Goal: Task Accomplishment & Management: Use online tool/utility

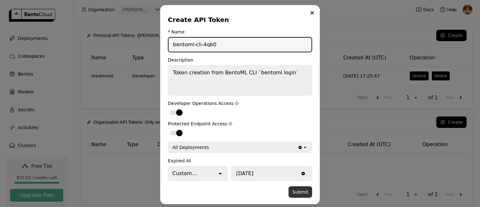
click at [296, 187] on button "Submit" at bounding box center [301, 191] width 24 height 11
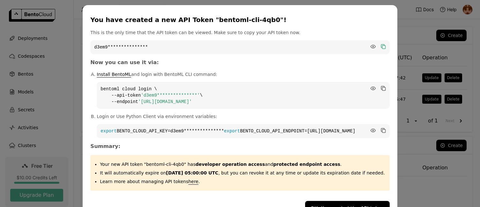
click at [382, 46] on icon "dialog" at bounding box center [383, 47] width 3 height 3
click at [394, 22] on div "**********" at bounding box center [240, 112] width 480 height 225
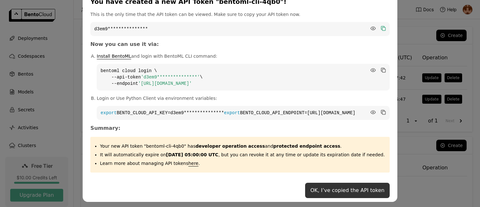
click at [345, 192] on button "OK, I’ve copied the API token" at bounding box center [347, 190] width 84 height 15
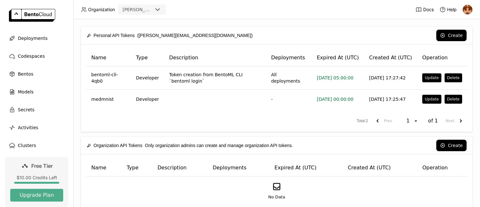
scroll to position [31, 0]
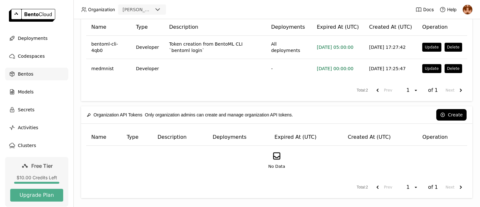
click at [37, 76] on div "Bentos" at bounding box center [36, 74] width 63 height 13
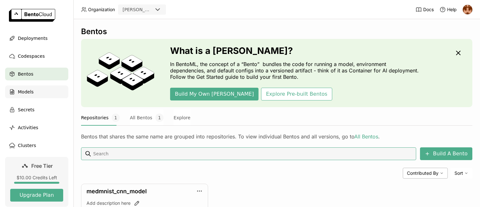
click at [39, 91] on div "Models" at bounding box center [36, 92] width 63 height 13
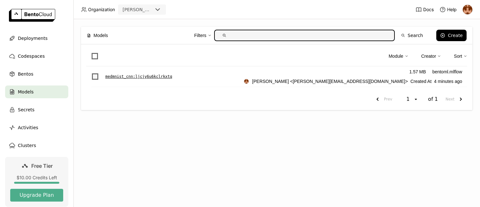
click at [96, 75] on span "List item" at bounding box center [95, 76] width 6 height 6
click at [91, 73] on input "List item" at bounding box center [91, 73] width 0 height 0
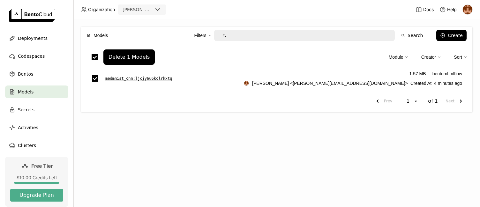
click at [128, 76] on p "medmnist_cnn : ljcjy6u6kclrkxtq" at bounding box center [138, 78] width 67 height 6
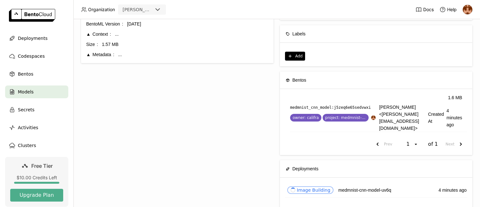
scroll to position [83, 0]
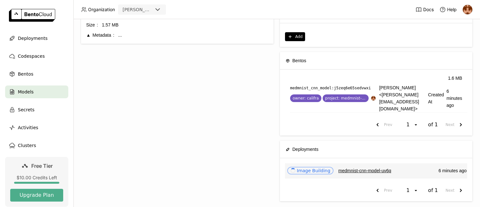
click at [338, 167] on link "medmnist-cnn-model-uv6q" at bounding box center [364, 170] width 53 height 7
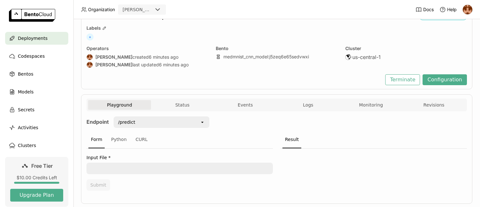
scroll to position [47, 0]
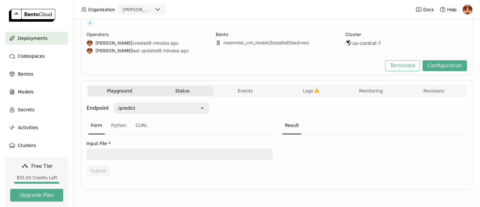
click at [192, 88] on button "Status" at bounding box center [182, 91] width 63 height 10
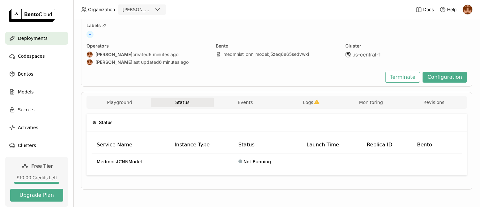
scroll to position [35, 0]
click at [249, 97] on div "Playground Status Events Logs Monitoring Revisions" at bounding box center [276, 102] width 380 height 13
click at [297, 104] on button "Logs" at bounding box center [308, 103] width 63 height 10
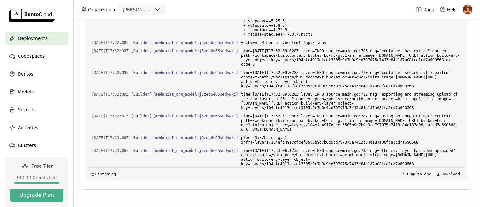
scroll to position [2180, 0]
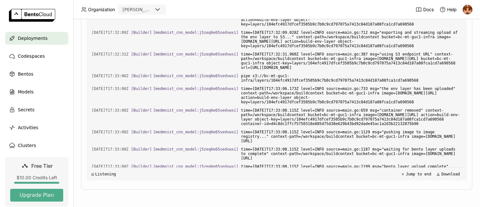
drag, startPoint x: 262, startPoint y: 162, endPoint x: 90, endPoint y: 165, distance: 171.4
copy div "2025-10-01T17:33:09Z [Builder] [ medmnist_cnn_model:j5zeq6e65sedvwxi ] + exit 0"
click at [228, 116] on div "Load older logs 2025-10-01T17:31:57Z [Builder] [ medmnist_cnn_model:j5zeq6e65se…" at bounding box center [276, 85] width 375 height 192
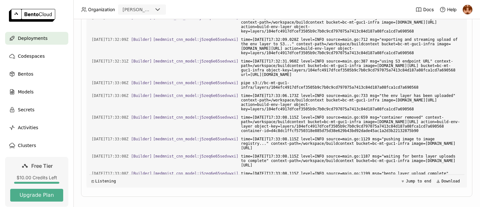
scroll to position [199, 0]
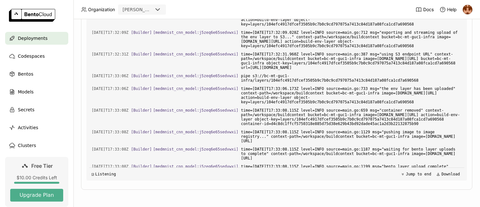
type input "source:builder bento:medmnist_cnn_model%3Aj5zeq6e65sedvwxi"
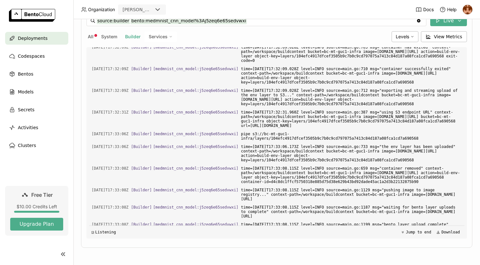
scroll to position [141, 0]
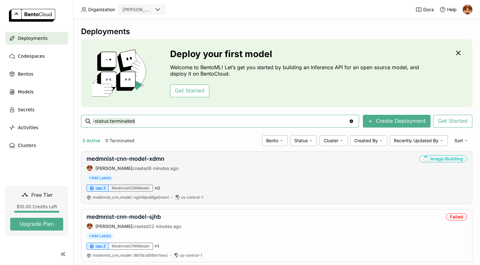
scroll to position [32, 0]
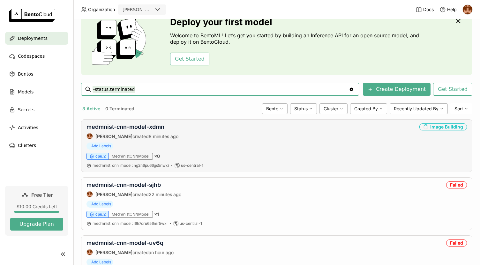
click at [186, 129] on div "medmnist-cnn-model-xdmn [PERSON_NAME] created 8 minutes ago Image Building" at bounding box center [276, 132] width 380 height 16
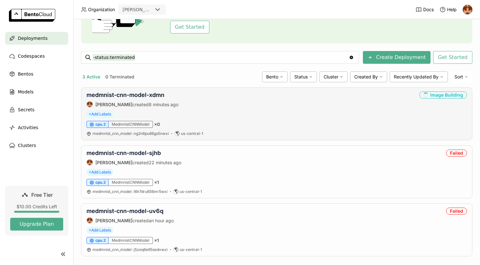
scroll to position [84, 0]
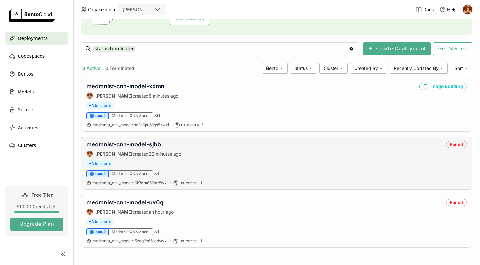
click at [199, 152] on div "medmnist-cnn-model-sjhb [PERSON_NAME] created 22 minutes ago Failed" at bounding box center [276, 149] width 380 height 16
click at [176, 137] on div "medmnist-cnn-model-sjhb [PERSON_NAME] created 22 minutes ago Failed + Add Label…" at bounding box center [276, 163] width 391 height 53
click at [135, 151] on div "[PERSON_NAME] created 22 minutes ago" at bounding box center [133, 154] width 95 height 6
click at [24, 88] on span "Models" at bounding box center [26, 92] width 16 height 8
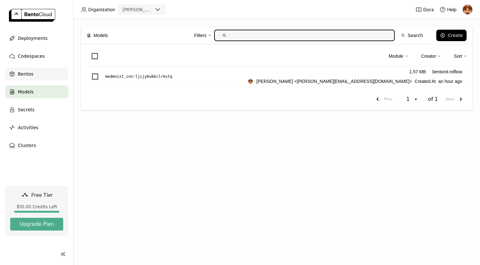
click at [26, 70] on div "Bentos" at bounding box center [36, 74] width 63 height 13
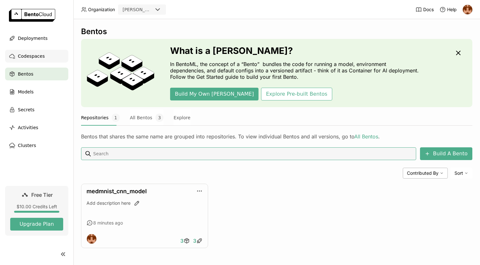
click at [32, 50] on div "Codespaces" at bounding box center [36, 56] width 63 height 13
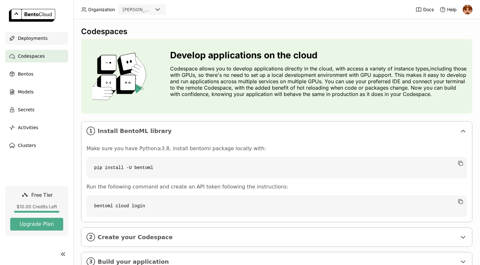
click at [37, 36] on span "Deployments" at bounding box center [33, 38] width 30 height 8
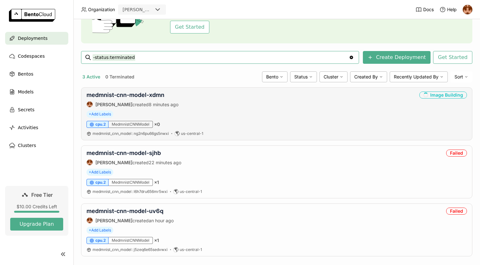
scroll to position [84, 0]
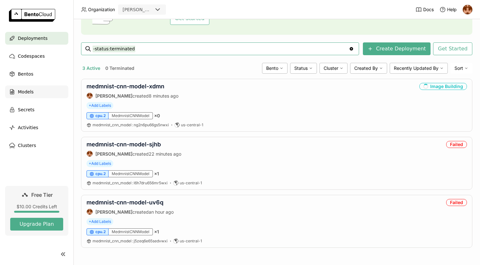
click at [35, 88] on div "Models" at bounding box center [36, 92] width 63 height 13
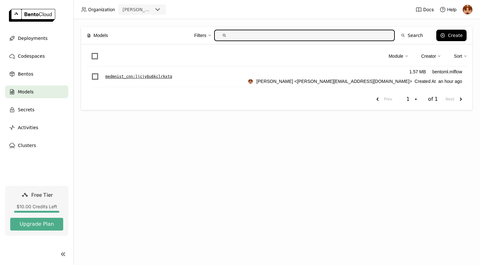
click at [96, 76] on span "List item" at bounding box center [95, 76] width 6 height 6
click at [91, 73] on input "List item" at bounding box center [91, 73] width 0 height 0
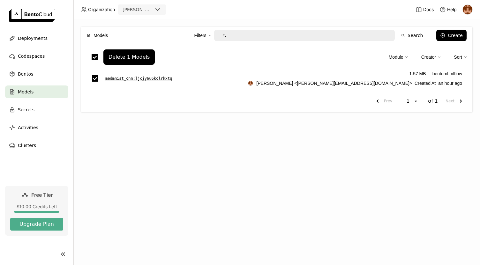
click at [128, 75] on p "medmnist_cnn : ljcjy6u6kclrkxtq" at bounding box center [138, 78] width 67 height 6
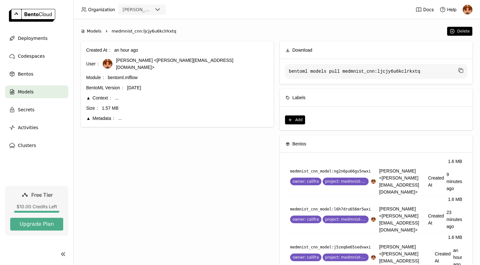
click at [34, 91] on div "Models" at bounding box center [36, 92] width 63 height 13
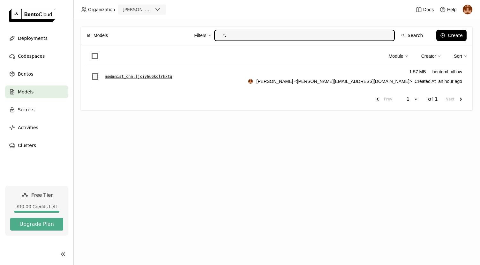
click at [94, 77] on span "List item" at bounding box center [95, 76] width 6 height 6
click at [91, 73] on input "List item" at bounding box center [91, 73] width 0 height 0
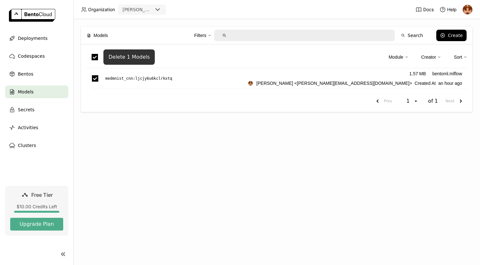
click at [129, 58] on div "Delete 1 Models" at bounding box center [129, 57] width 41 height 6
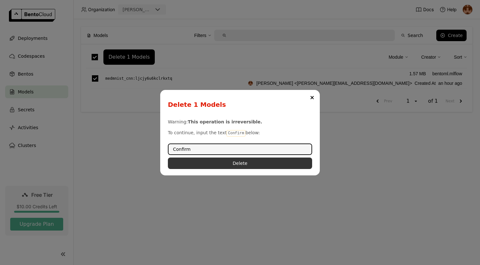
type input "Confirm"
click at [244, 160] on button "Delete" at bounding box center [240, 163] width 144 height 11
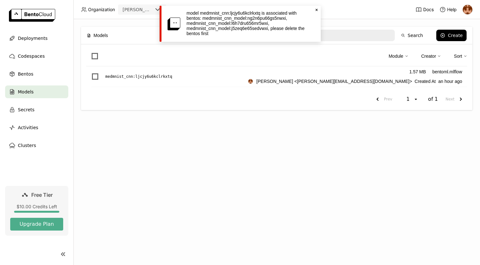
click at [316, 10] on icon "Close" at bounding box center [316, 9] width 5 height 5
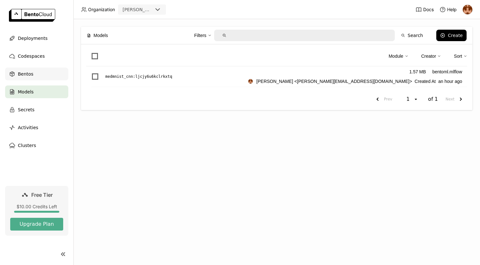
click at [34, 72] on div "Bentos" at bounding box center [36, 74] width 63 height 13
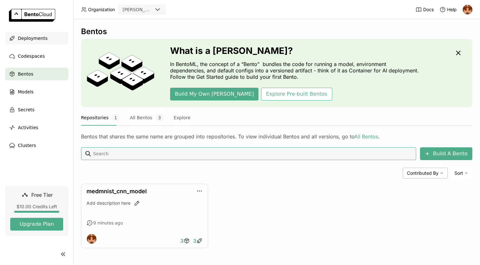
click at [40, 38] on span "Deployments" at bounding box center [33, 38] width 30 height 8
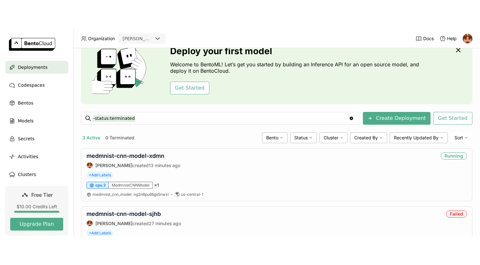
scroll to position [64, 0]
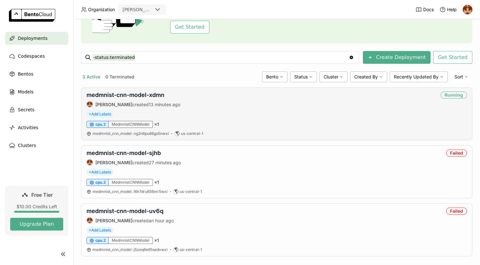
click at [209, 102] on div "medmnist-cnn-model-xdmn [PERSON_NAME] created 13 minutes ago Running" at bounding box center [276, 100] width 380 height 16
click at [126, 95] on link "medmnist-cnn-model-xdmn" at bounding box center [125, 95] width 78 height 7
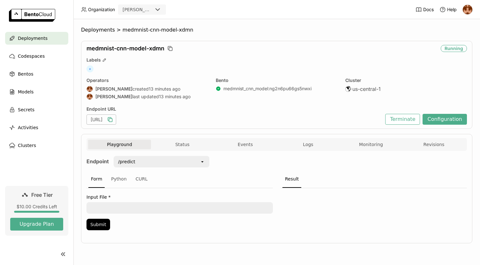
click at [112, 119] on icon "button" at bounding box center [110, 120] width 3 height 3
click at [164, 172] on div "Form Python CURL" at bounding box center [179, 180] width 186 height 18
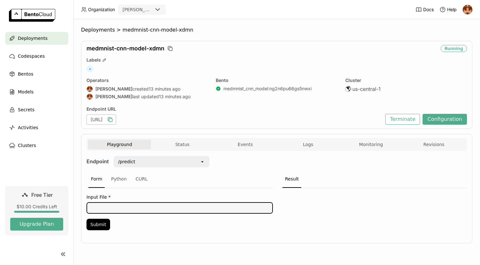
click at [150, 208] on textarea at bounding box center [179, 208] width 185 height 10
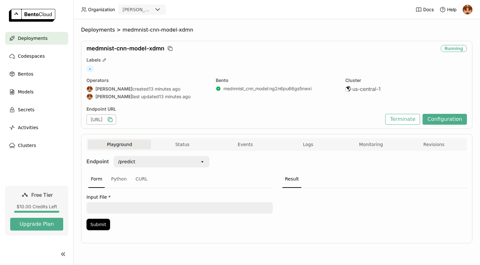
click at [107, 178] on div "Form Python CURL" at bounding box center [179, 180] width 186 height 18
click at [115, 179] on div "Python" at bounding box center [119, 179] width 21 height 17
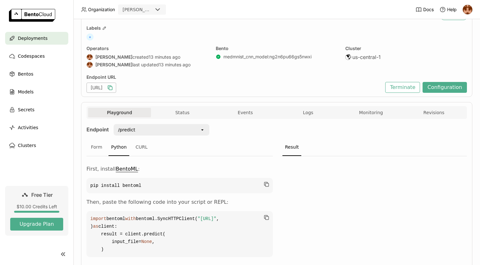
scroll to position [64, 0]
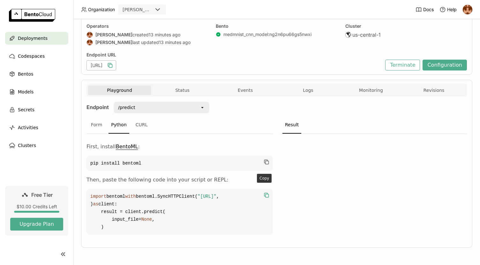
click at [264, 192] on icon "button" at bounding box center [266, 195] width 6 height 6
drag, startPoint x: 100, startPoint y: 210, endPoint x: 249, endPoint y: 210, distance: 148.7
click at [216, 199] on span ""[URL]"" at bounding box center [207, 196] width 19 height 5
copy span ""[URL]""
click at [314, 86] on button "Logs" at bounding box center [308, 91] width 63 height 10
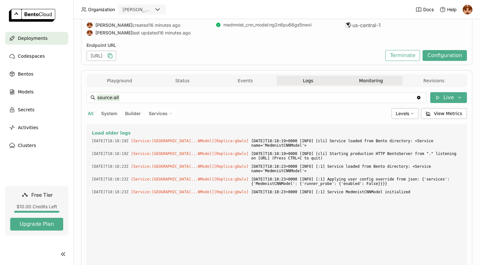
click at [372, 82] on button "Monitoring" at bounding box center [371, 81] width 63 height 10
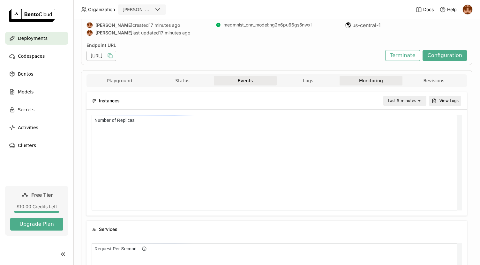
click at [258, 76] on button "Events" at bounding box center [245, 81] width 63 height 10
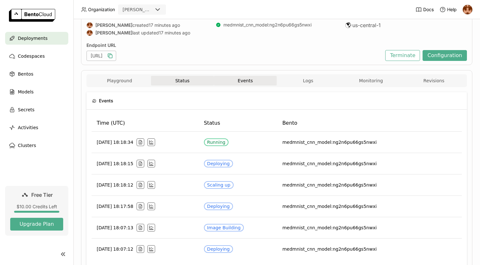
click at [191, 77] on button "Status" at bounding box center [182, 81] width 63 height 10
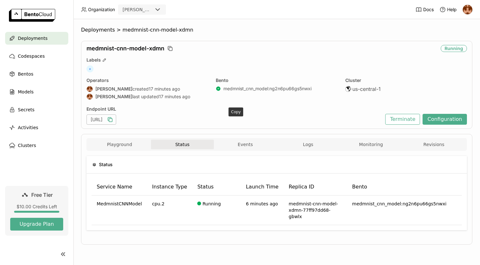
click at [113, 121] on icon "button" at bounding box center [110, 120] width 6 height 6
click at [251, 151] on div "Playground Status Events Logs Monitoring Revisions" at bounding box center [276, 145] width 377 height 11
click at [252, 146] on button "Events" at bounding box center [245, 145] width 63 height 10
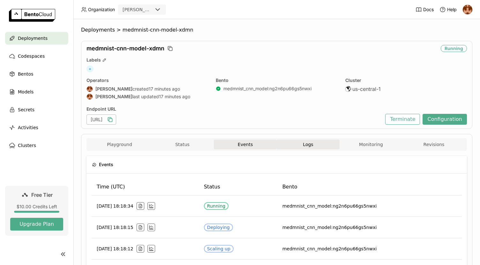
click at [296, 144] on button "Logs" at bounding box center [308, 145] width 63 height 10
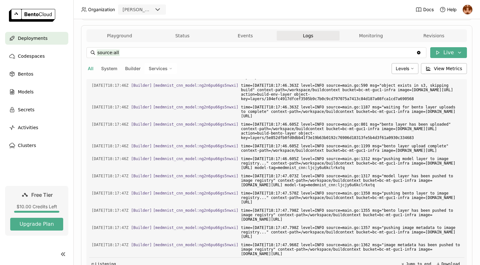
scroll to position [45, 0]
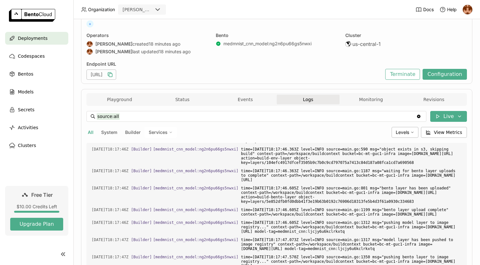
click at [42, 37] on span "Deployments" at bounding box center [33, 38] width 30 height 8
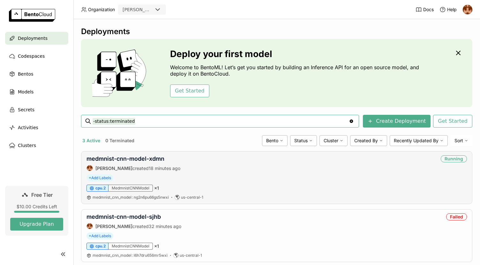
click at [195, 171] on div "medmnist-cnn-model-xdmn [PERSON_NAME] created 18 minutes ago Running" at bounding box center [276, 163] width 380 height 16
click at [154, 160] on link "medmnist-cnn-model-xdmn" at bounding box center [125, 158] width 78 height 7
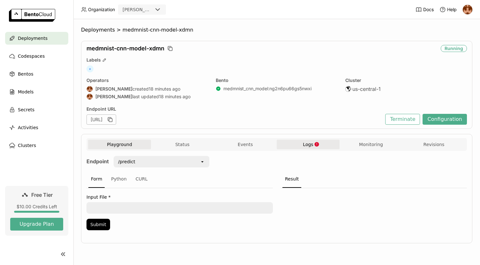
click at [304, 148] on button "Logs" at bounding box center [308, 145] width 63 height 10
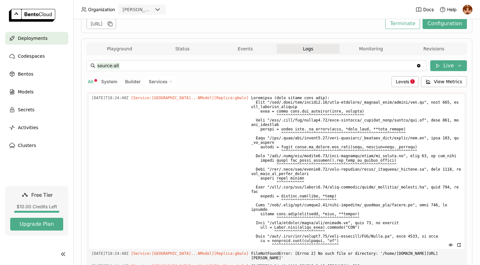
scroll to position [141, 0]
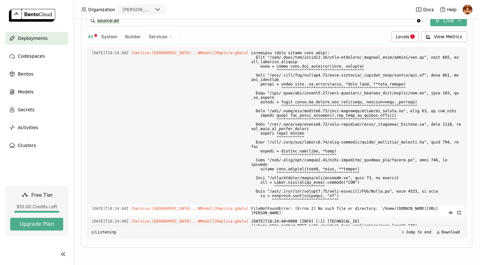
drag, startPoint x: 441, startPoint y: 221, endPoint x: 342, endPoint y: 197, distance: 101.3
click at [342, 197] on div "Load older logs [DATE]T18:17:42Z [Builder] [ medmnist_cnn_model:ng2n6pu66gs5nwx…" at bounding box center [276, 143] width 375 height 192
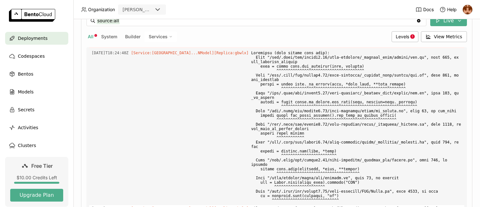
drag, startPoint x: 387, startPoint y: 200, endPoint x: 92, endPoint y: 195, distance: 294.6
click at [92, 205] on div "[DATE]T18:24:40Z [Service:[GEOGRAPHIC_DATA]...NModel] [Replica: gbwlx ] FileNot…" at bounding box center [276, 210] width 375 height 11
copy div "[DATE]T18:24:40Z [Service:[GEOGRAPHIC_DATA]...NModel] [Replica: gbwlx ] FileNot…"
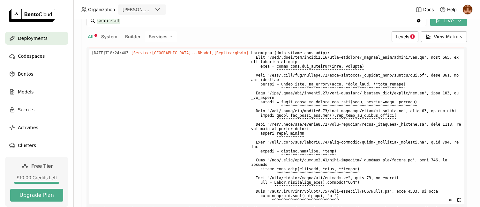
click at [147, 83] on div "[DATE]T18:24:40Z [Service:[GEOGRAPHIC_DATA]...NModel] [Replica: gbwlx ]" at bounding box center [276, 126] width 375 height 154
click at [132, 120] on div "[DATE]T18:24:40Z [Service:[GEOGRAPHIC_DATA]...NModel] [Replica: gbwlx ]" at bounding box center [276, 126] width 375 height 154
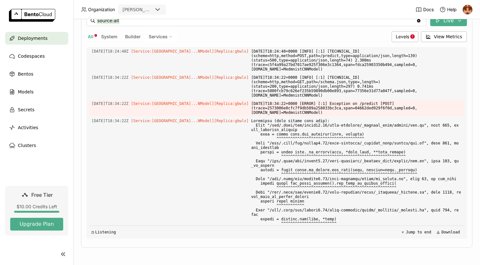
scroll to position [2063, 0]
